Goal: Task Accomplishment & Management: Manage account settings

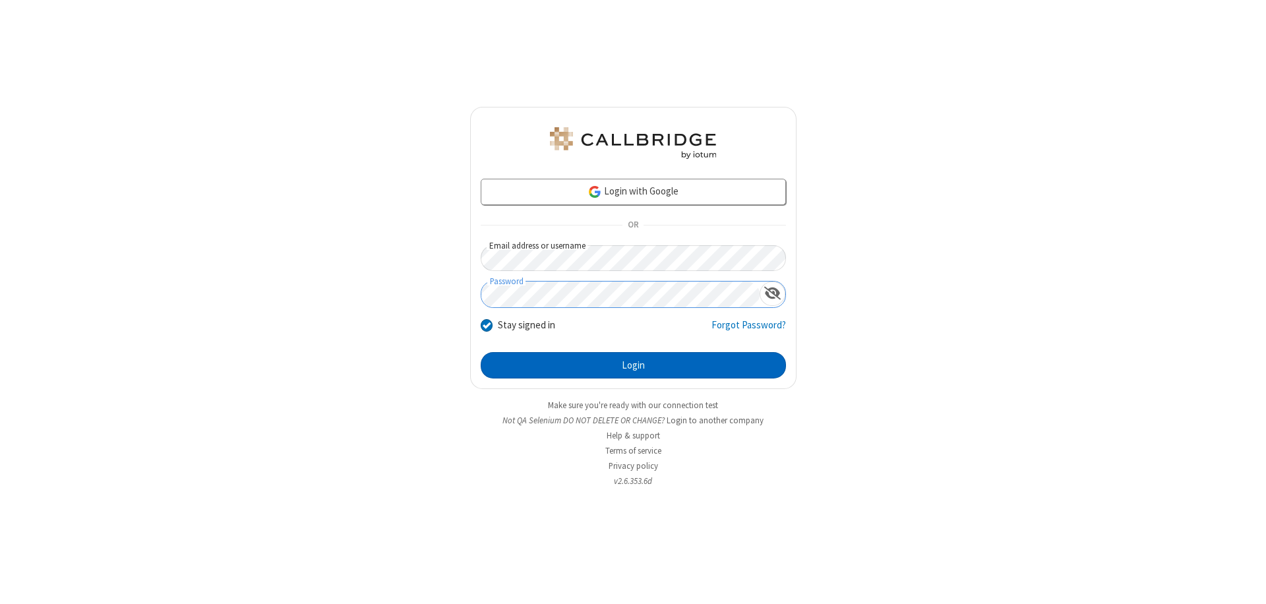
click at [633, 365] on button "Login" at bounding box center [633, 365] width 305 height 26
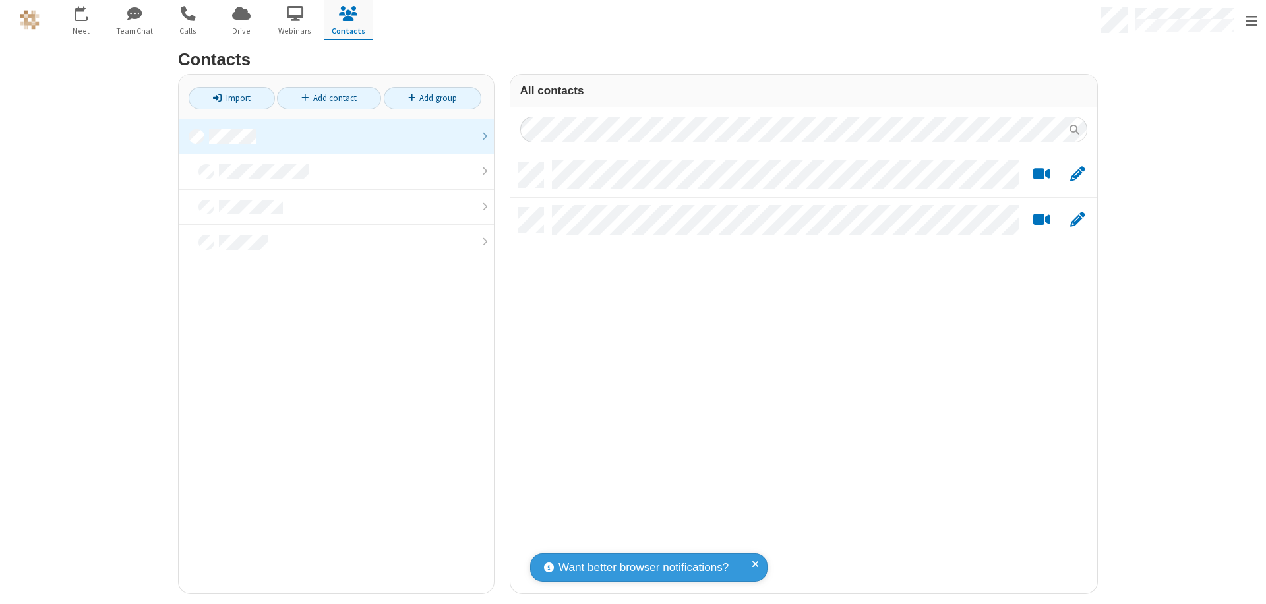
scroll to position [432, 577]
